Goal: Task Accomplishment & Management: Use online tool/utility

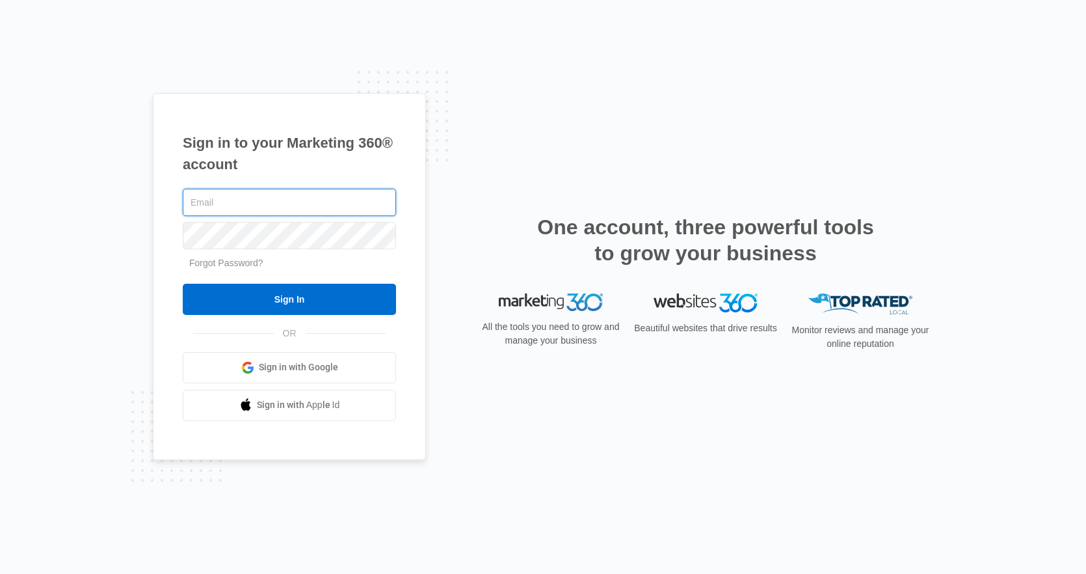
click at [304, 202] on input "text" at bounding box center [289, 202] width 213 height 27
type input "[PERSON_NAME][EMAIL_ADDRESS][PERSON_NAME][DOMAIN_NAME]"
click at [183, 284] on input "Sign In" at bounding box center [289, 299] width 213 height 31
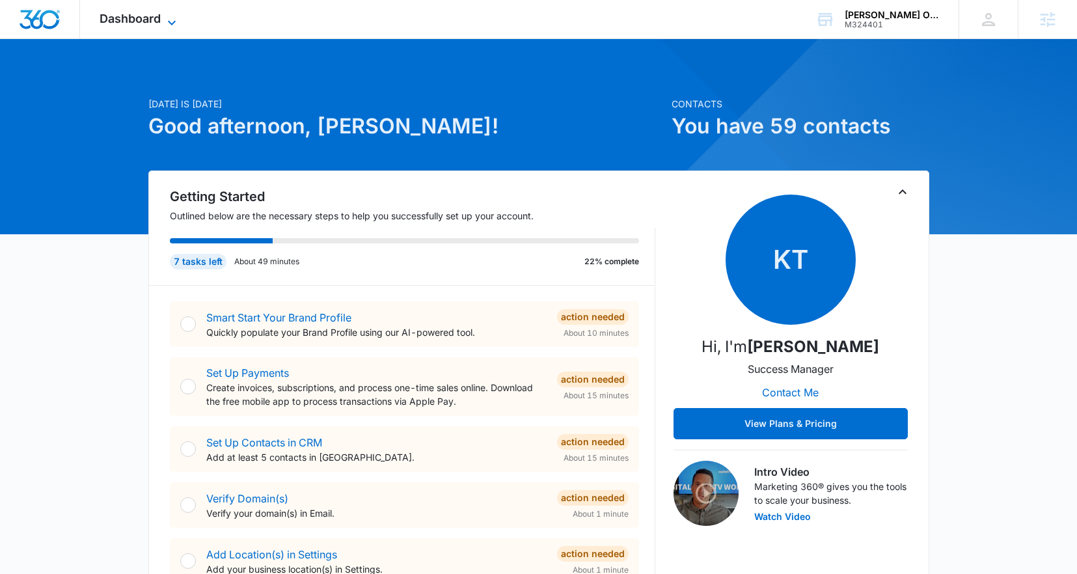
click at [176, 21] on icon at bounding box center [172, 23] width 16 height 16
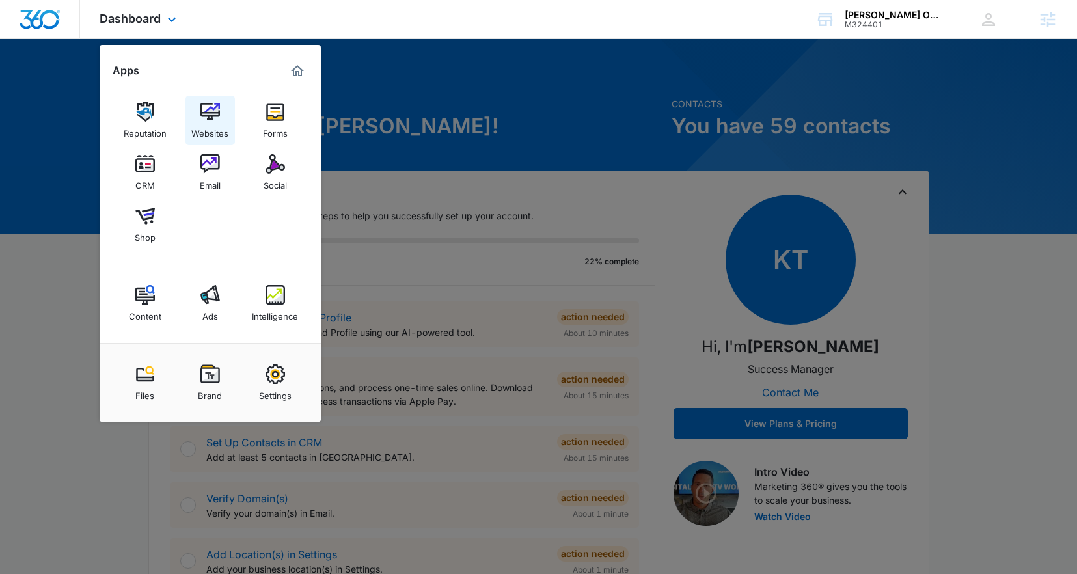
click at [207, 120] on img at bounding box center [210, 112] width 20 height 20
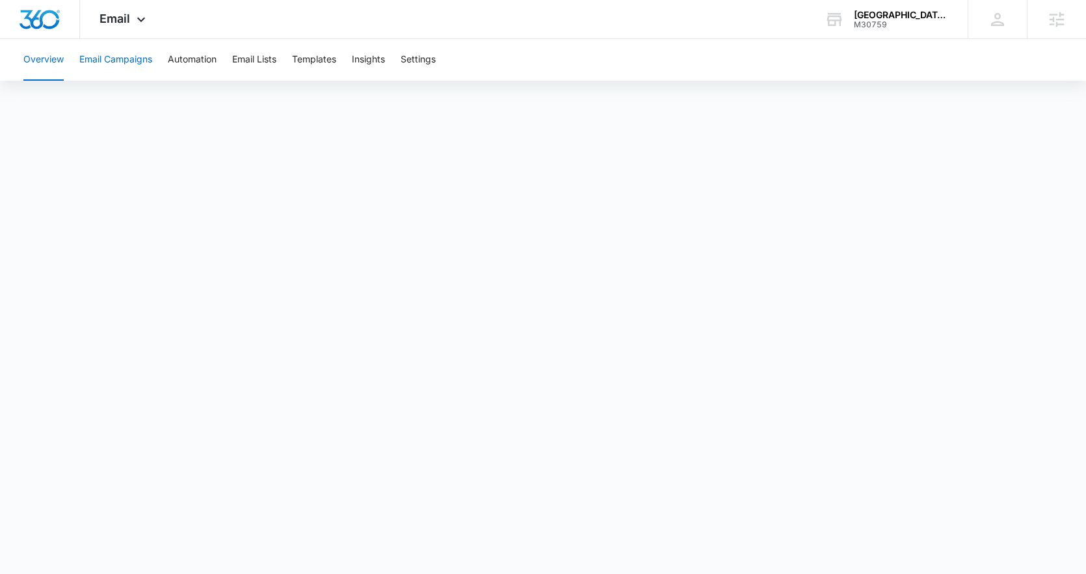
click at [149, 64] on button "Email Campaigns" at bounding box center [115, 60] width 73 height 42
click at [309, 56] on button "Templates" at bounding box center [314, 60] width 44 height 42
click at [115, 58] on button "Email Campaigns" at bounding box center [115, 60] width 73 height 42
